Goal: Check status: Check status

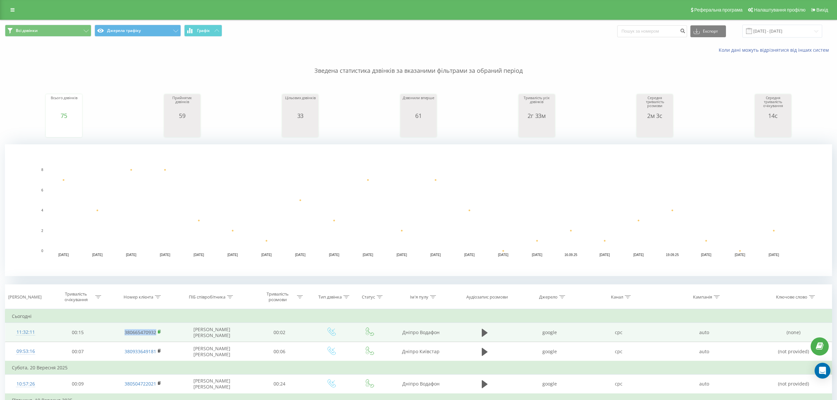
drag, startPoint x: 121, startPoint y: 331, endPoint x: 159, endPoint y: 331, distance: 38.9
click at [159, 331] on td "380665470932" at bounding box center [143, 332] width 66 height 19
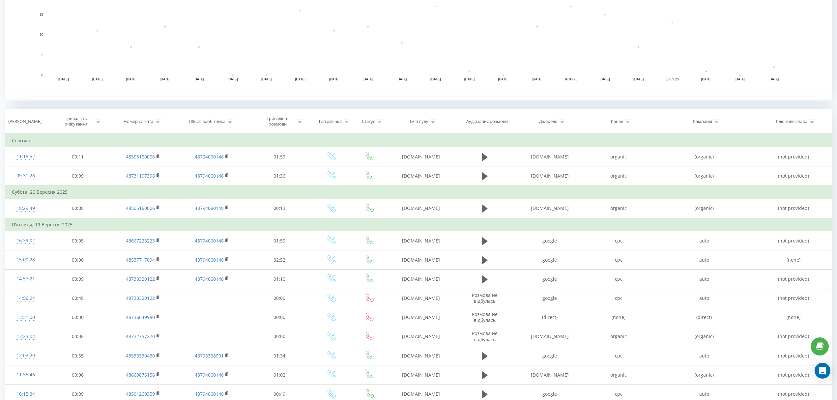
scroll to position [174, 0]
